Goal: Transaction & Acquisition: Purchase product/service

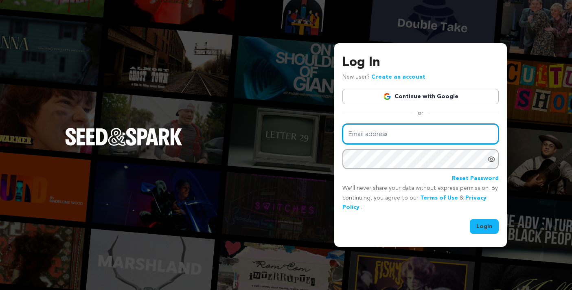
type input "rosebianco98@gmail.com"
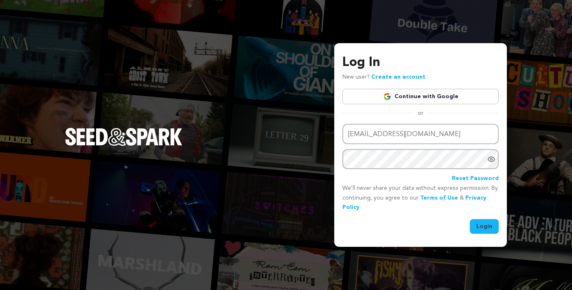
click at [483, 223] on button "Login" at bounding box center [483, 226] width 29 height 15
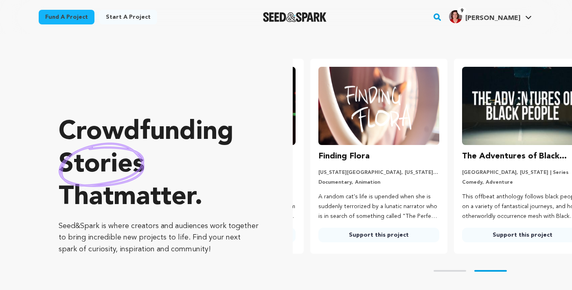
scroll to position [0, 150]
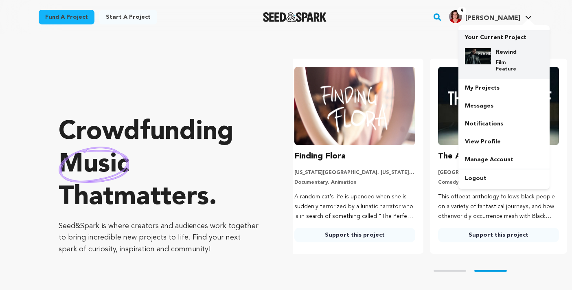
click at [506, 52] on h4 "Rewind" at bounding box center [509, 52] width 29 height 8
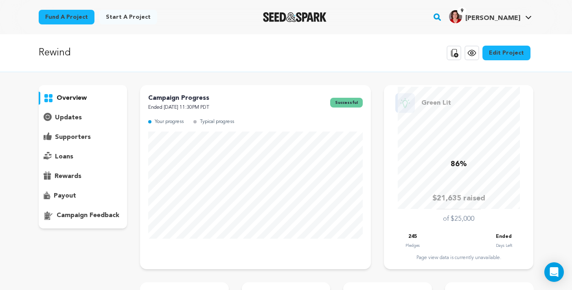
click at [509, 49] on link "Edit Project" at bounding box center [506, 53] width 48 height 15
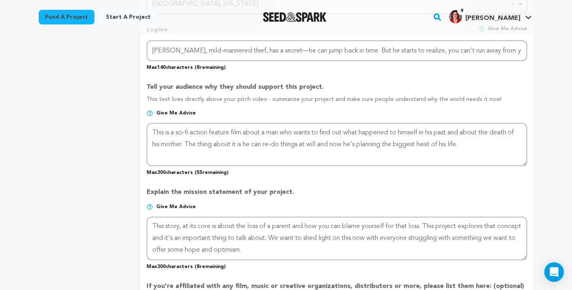
scroll to position [406, 0]
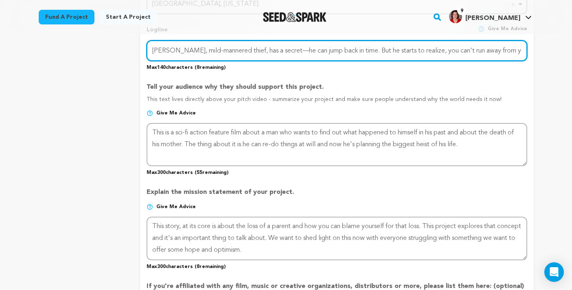
click at [398, 49] on input "Cole Webb, mild-mannered thief, has a secret––he can jump back in time. But he …" at bounding box center [336, 50] width 380 height 21
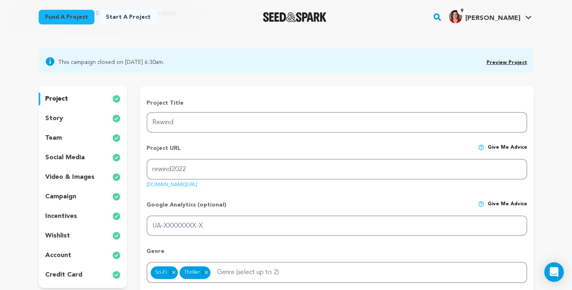
scroll to position [46, 0]
click at [54, 117] on p "story" at bounding box center [54, 118] width 18 height 10
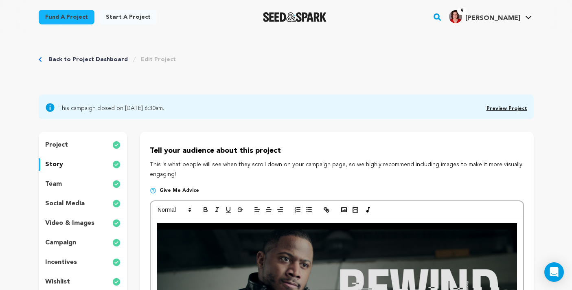
click at [500, 109] on link "Preview Project" at bounding box center [506, 108] width 41 height 5
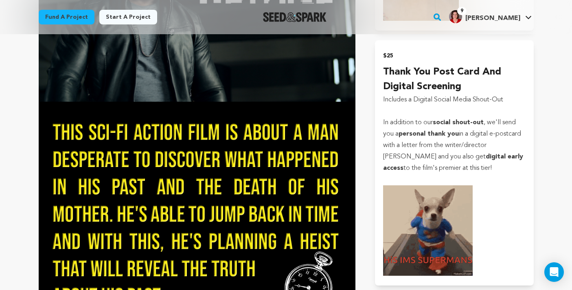
scroll to position [631, 0]
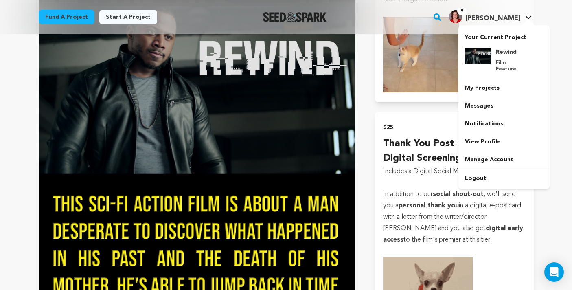
click at [507, 15] on h4 "[PERSON_NAME]" at bounding box center [492, 18] width 55 height 10
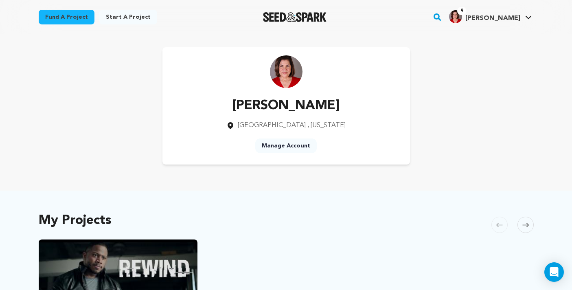
click at [53, 21] on link "Fund a project" at bounding box center [67, 17] width 56 height 15
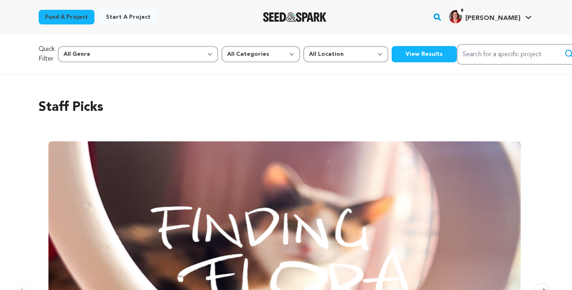
scroll to position [0, 1050]
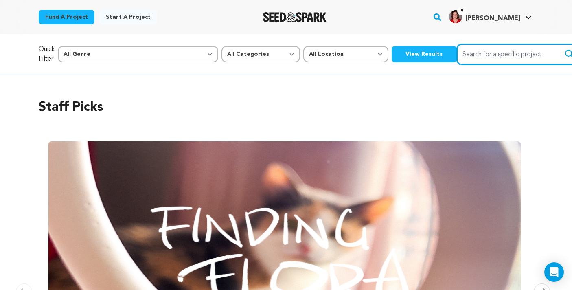
click at [456, 56] on input "Search for a specific project" at bounding box center [517, 54] width 122 height 21
type input "bleeding heart"
click at [564, 54] on button "Search" at bounding box center [569, 54] width 10 height 10
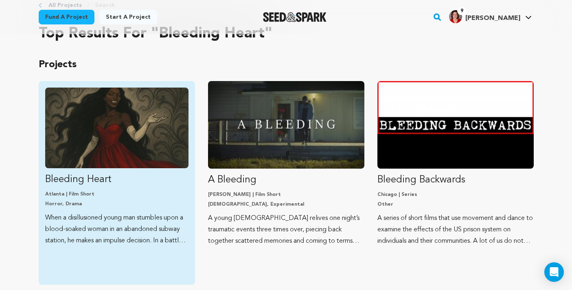
scroll to position [52, 0]
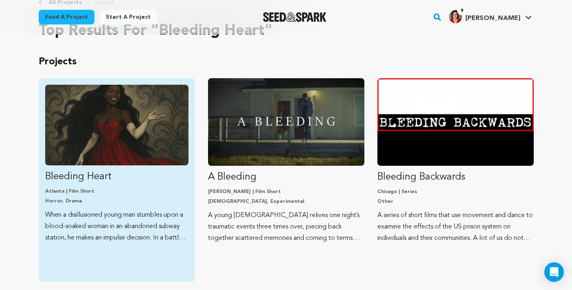
click at [135, 218] on p "When a disillusioned young man stumbles upon a blood-soaked woman in an abandon…" at bounding box center [116, 226] width 143 height 34
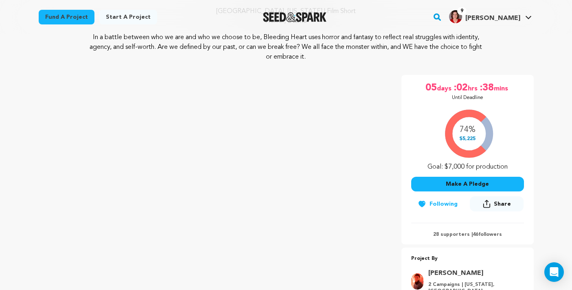
scroll to position [122, 0]
